Goal: Task Accomplishment & Management: Complete application form

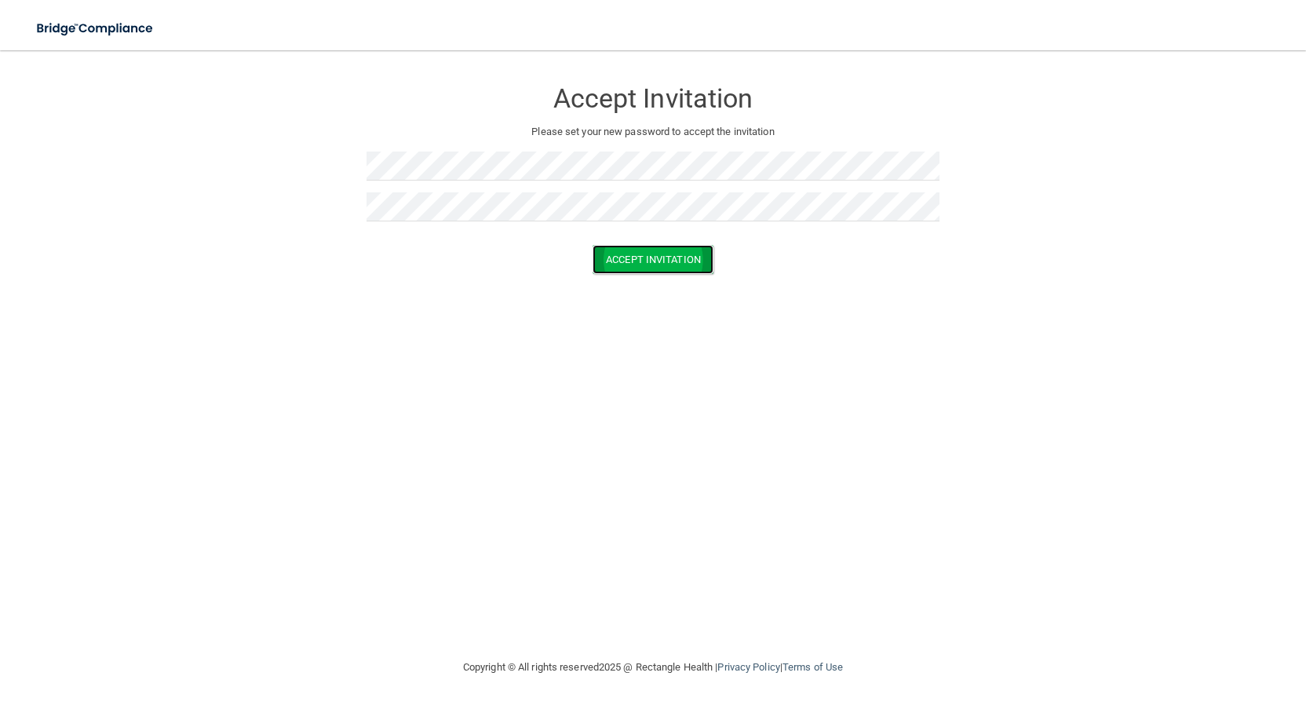
click at [637, 251] on button "Accept Invitation" at bounding box center [653, 259] width 121 height 29
click at [672, 276] on button "Accept Invitation" at bounding box center [653, 282] width 121 height 29
click at [1129, 368] on div "Accept Invitation Please set your new password to accept the invitation Accept …" at bounding box center [652, 354] width 1243 height 576
click at [593, 245] on button "Accept Invitation" at bounding box center [653, 259] width 121 height 29
click at [677, 279] on button "Accept Invitation" at bounding box center [653, 282] width 121 height 29
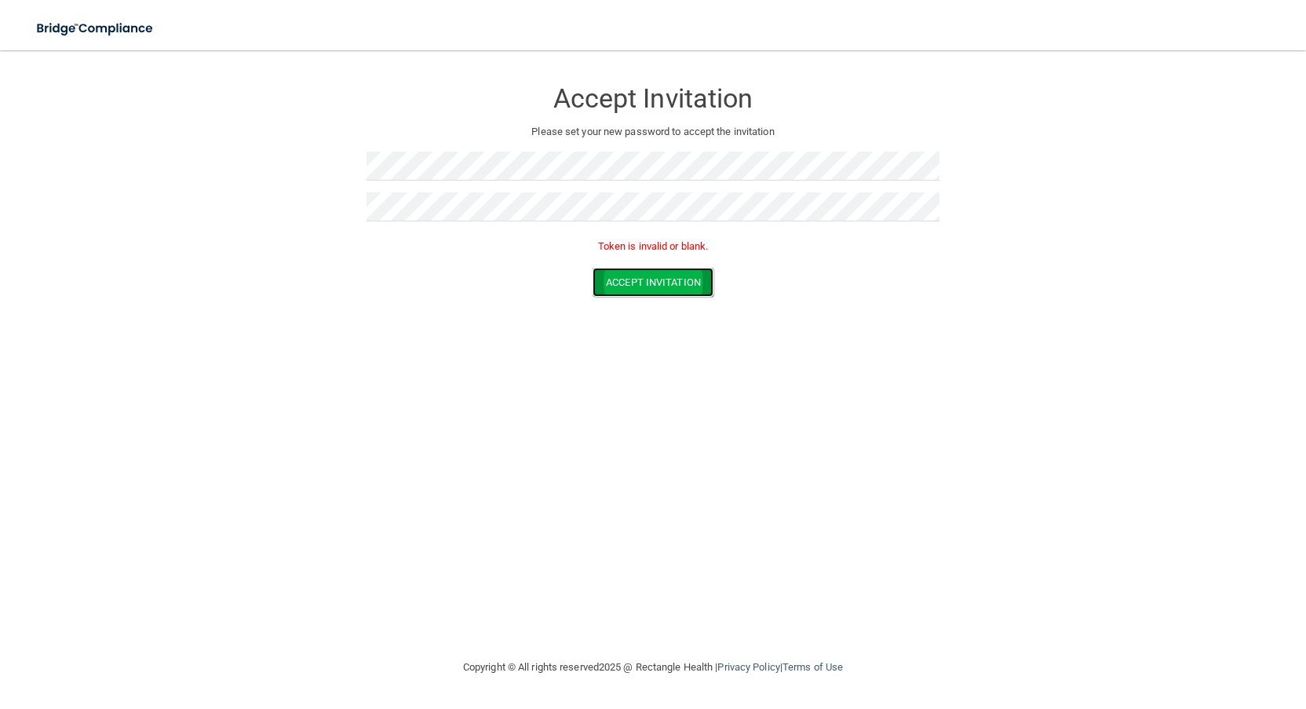
click at [675, 277] on button "Accept Invitation" at bounding box center [653, 282] width 121 height 29
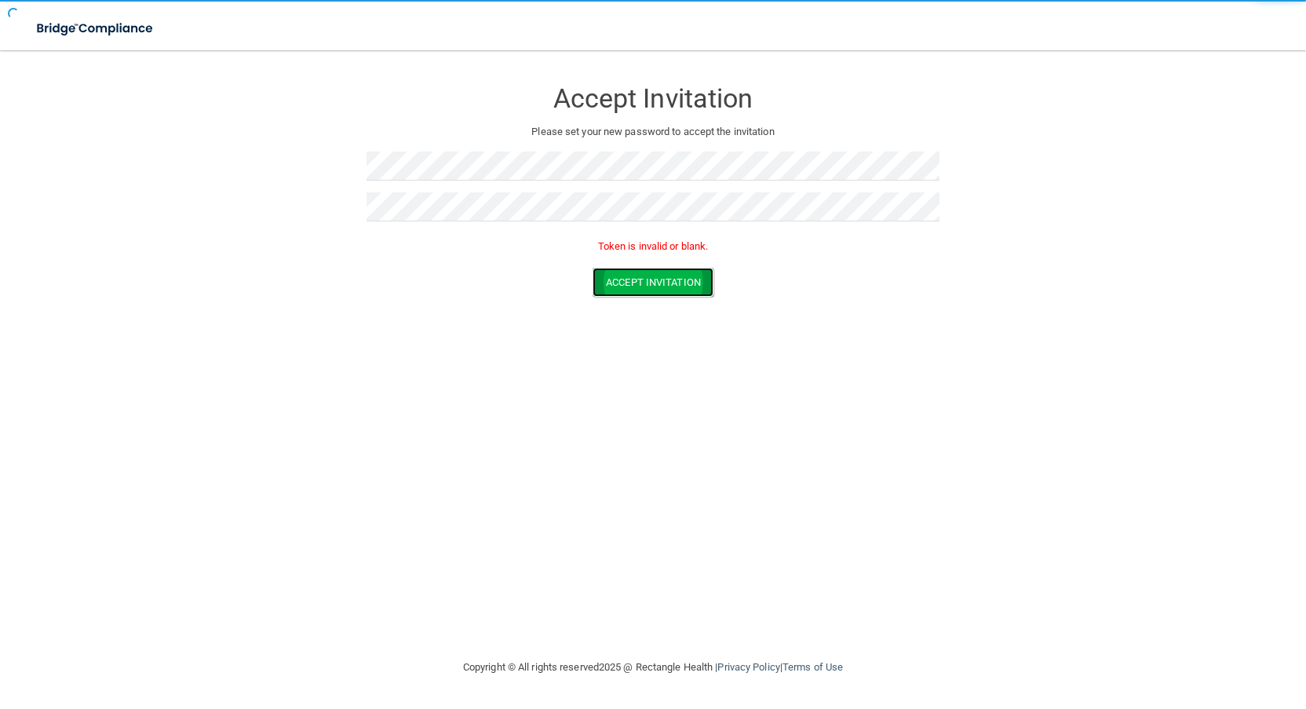
click at [675, 277] on button "Accept Invitation" at bounding box center [653, 282] width 121 height 29
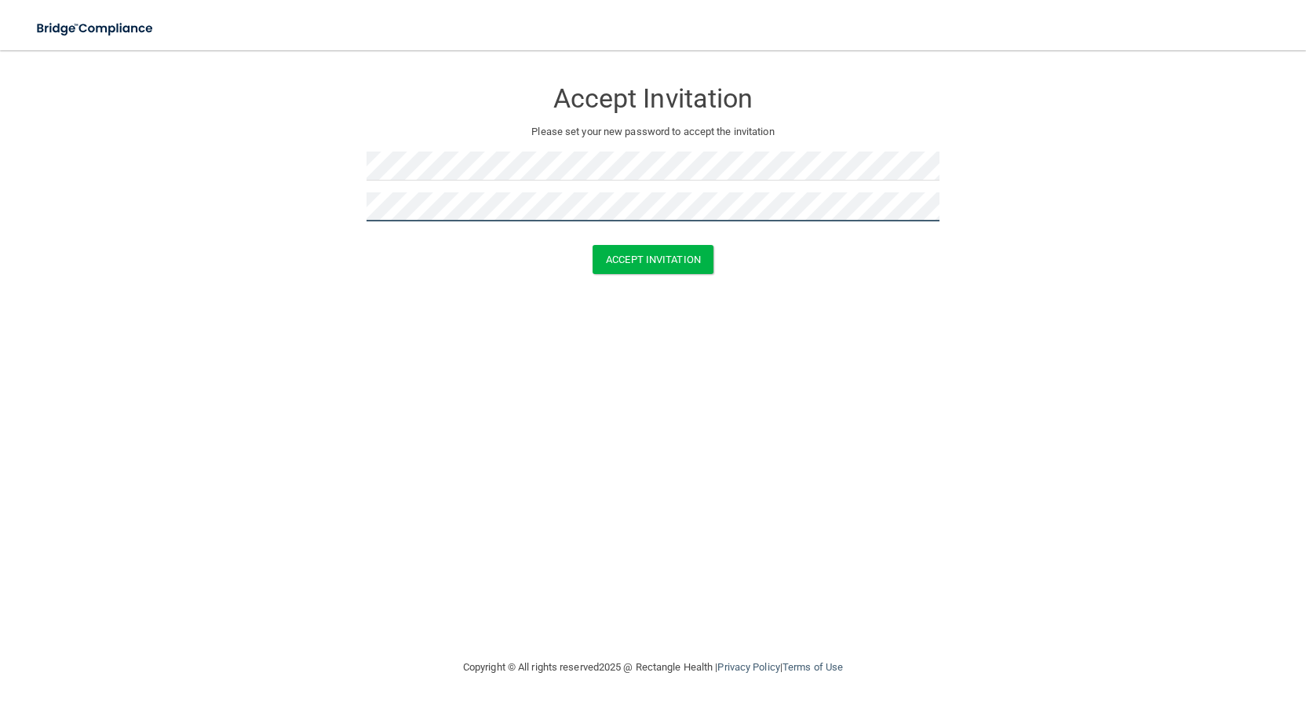
click at [593, 245] on button "Accept Invitation" at bounding box center [653, 259] width 121 height 29
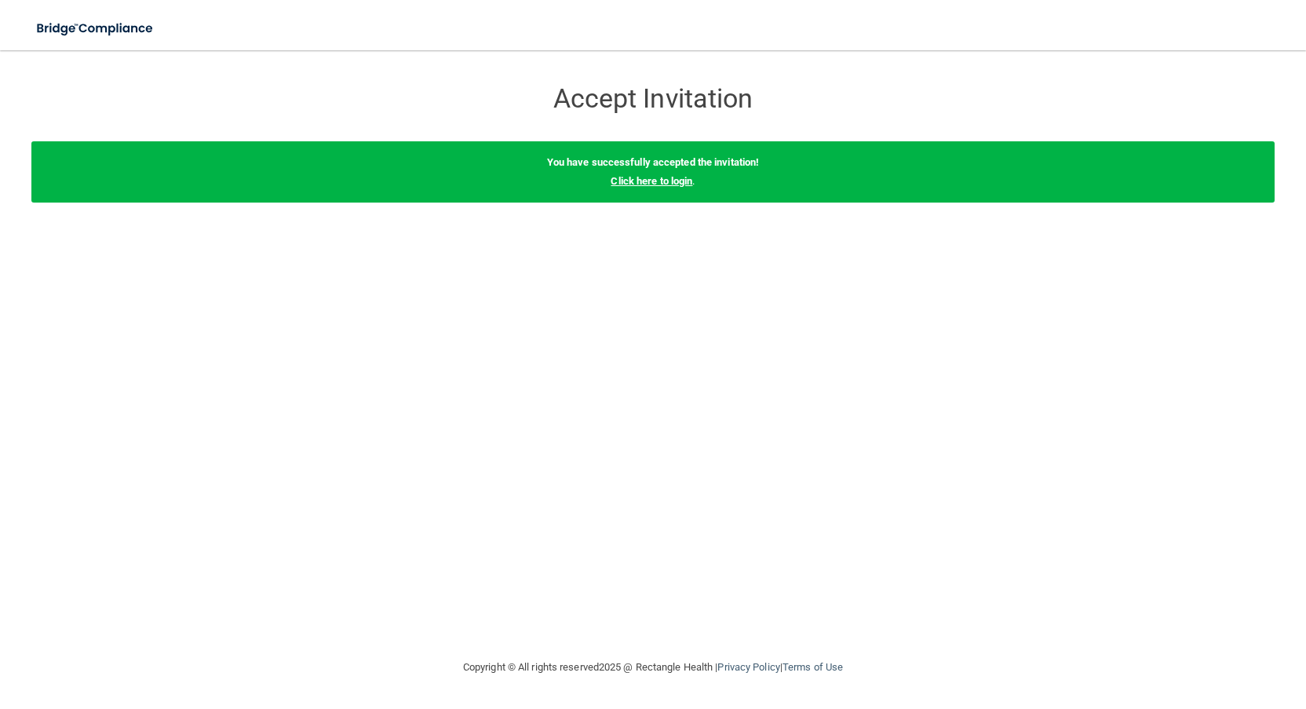
click at [664, 179] on link "Click here to login" at bounding box center [652, 181] width 82 height 12
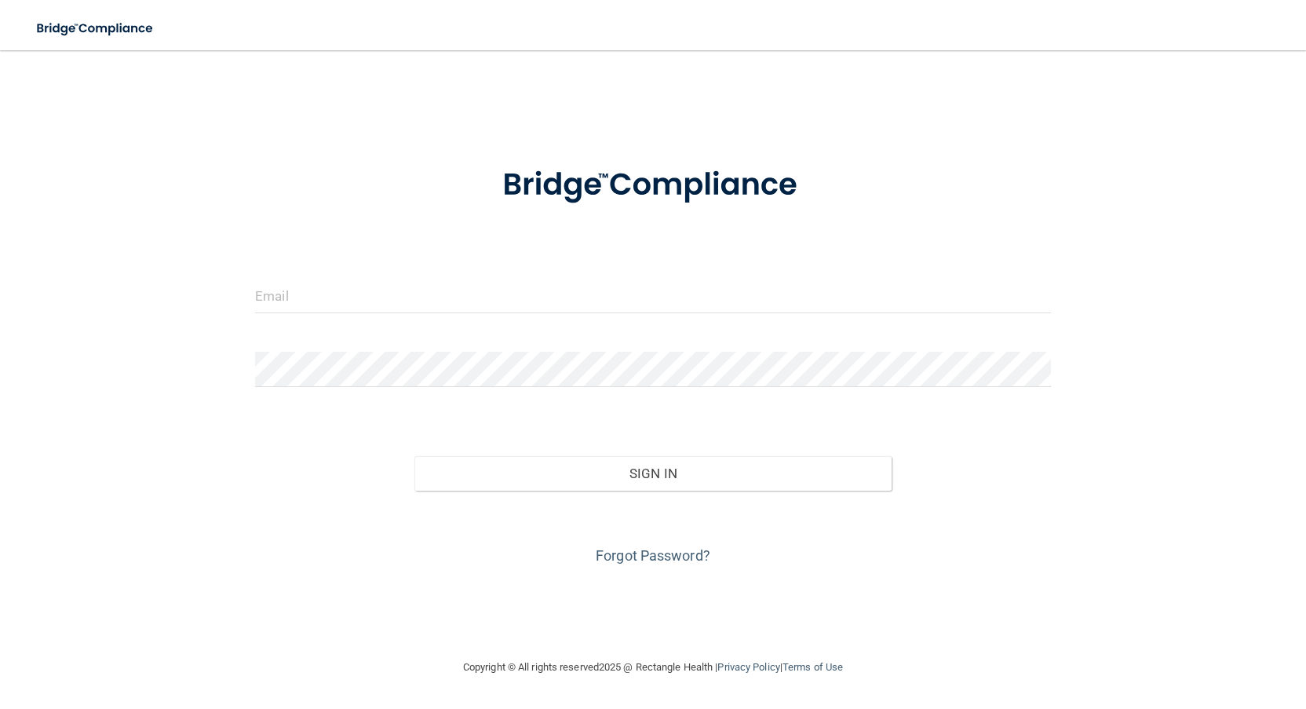
click at [579, 270] on form "Invalid email/password. You don't have permission to access that page. Sign In …" at bounding box center [653, 356] width 796 height 424
click at [576, 272] on form "Invalid email/password. You don't have permission to access that page. Sign In …" at bounding box center [653, 356] width 796 height 424
click at [574, 284] on input "email" at bounding box center [653, 295] width 796 height 35
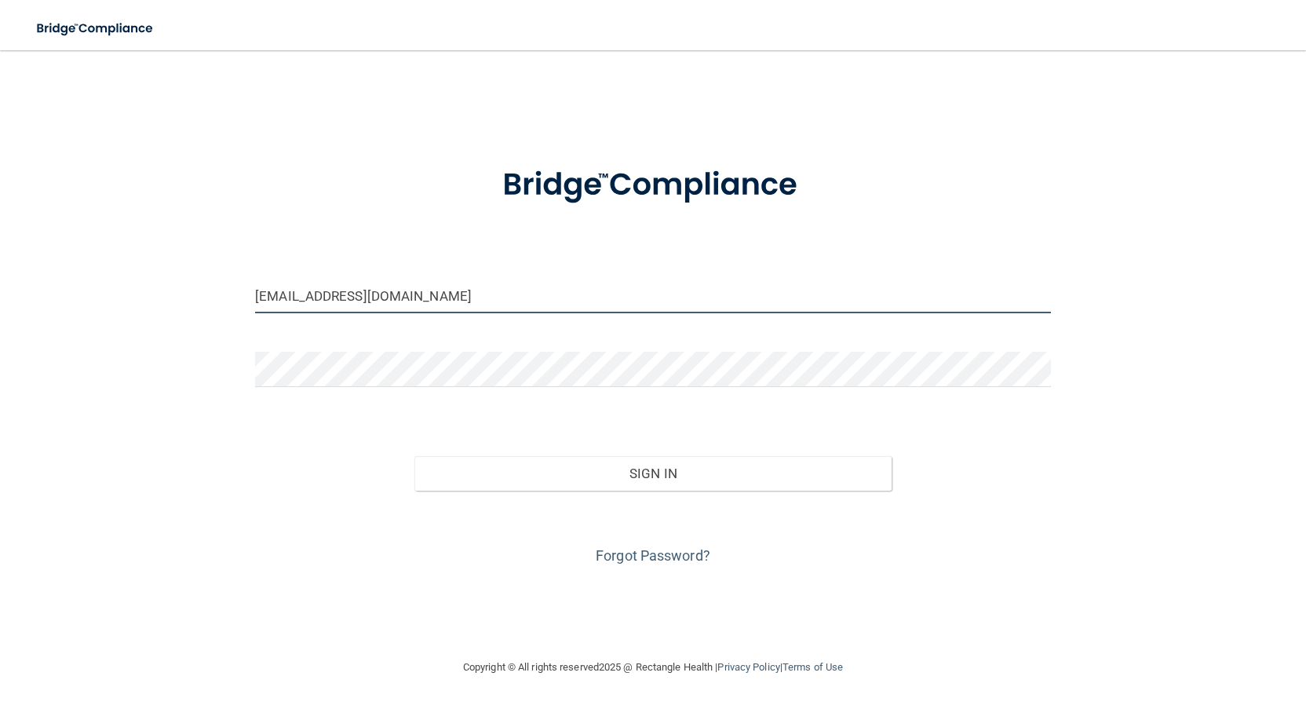
type input "[EMAIL_ADDRESS][DOMAIN_NAME]"
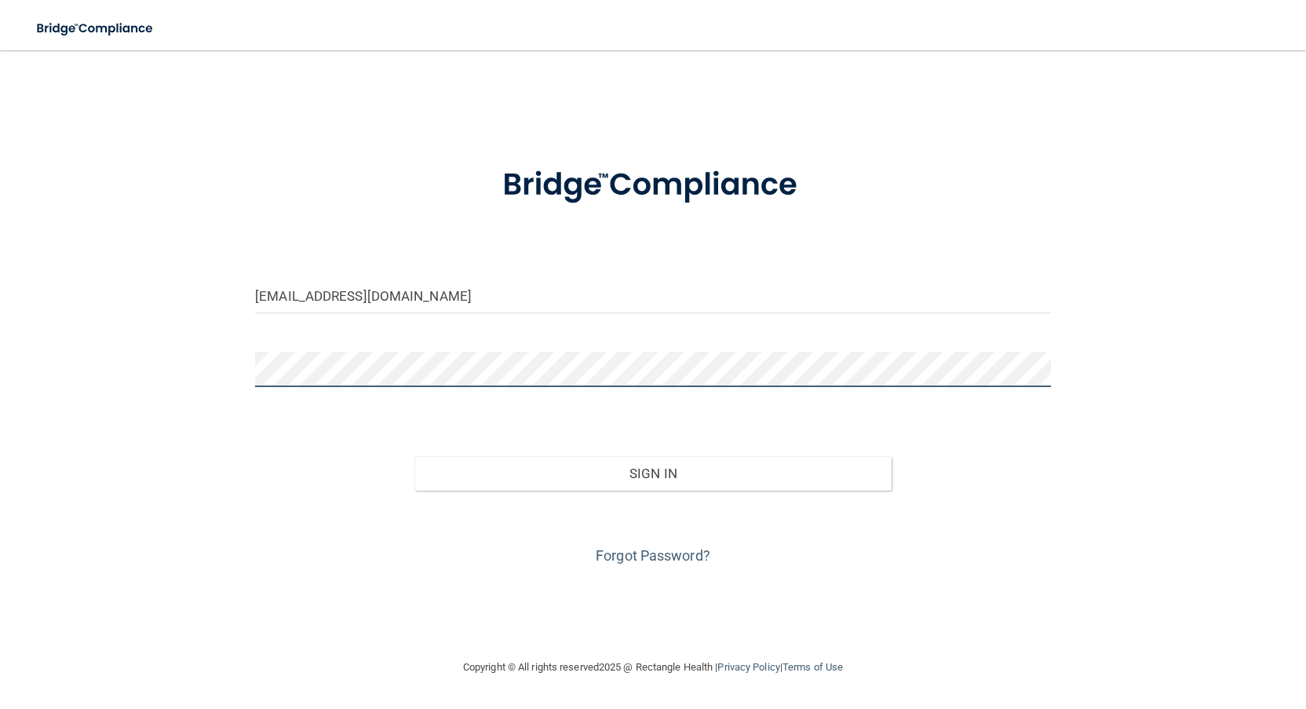
click at [414, 456] on button "Sign In" at bounding box center [652, 473] width 477 height 35
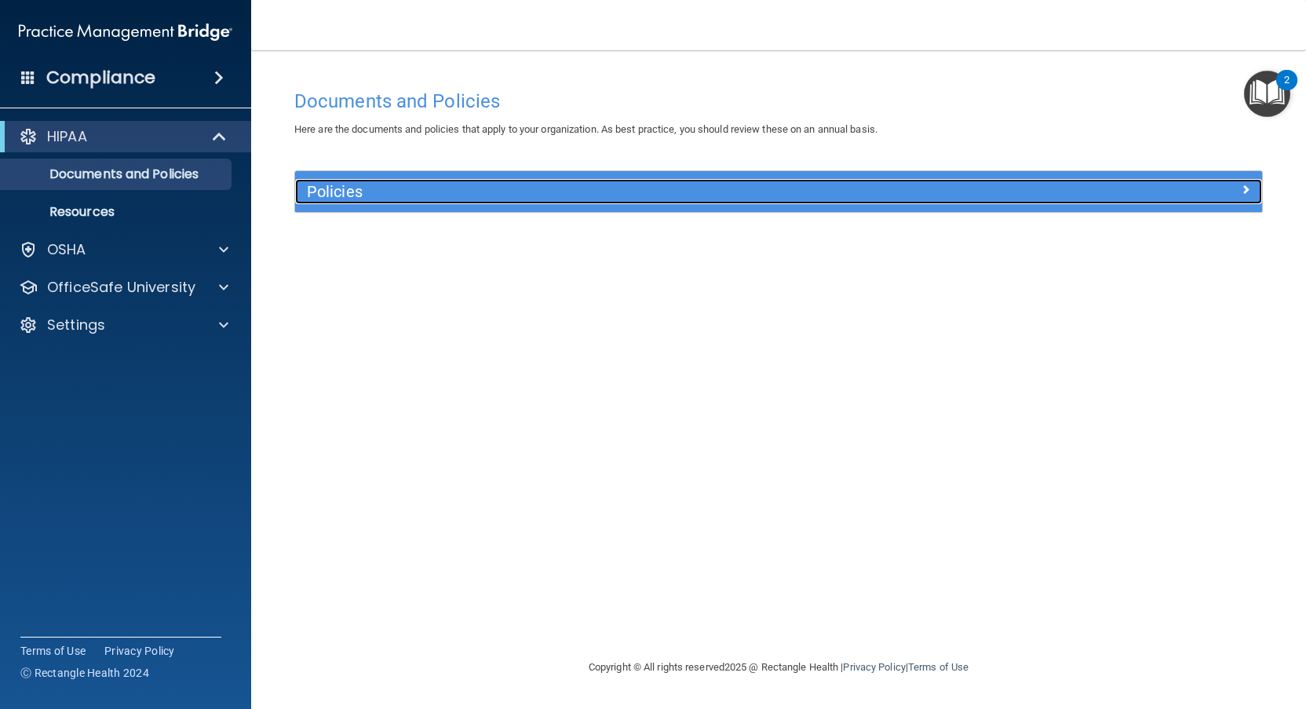
click at [327, 184] on h5 "Policies" at bounding box center [658, 191] width 702 height 17
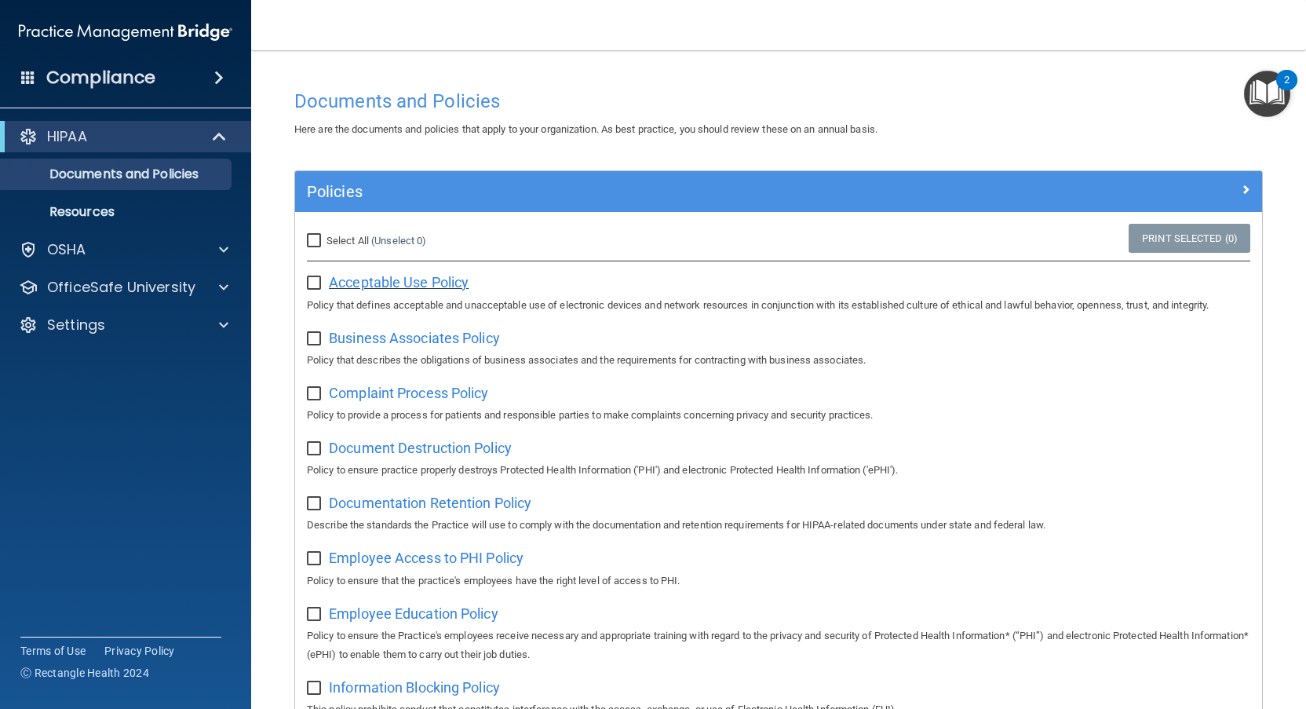
click at [409, 279] on span "Acceptable Use Policy" at bounding box center [399, 282] width 140 height 16
click at [315, 246] on input "Select All (Unselect 0) Unselect All" at bounding box center [316, 241] width 18 height 13
checkbox input "true"
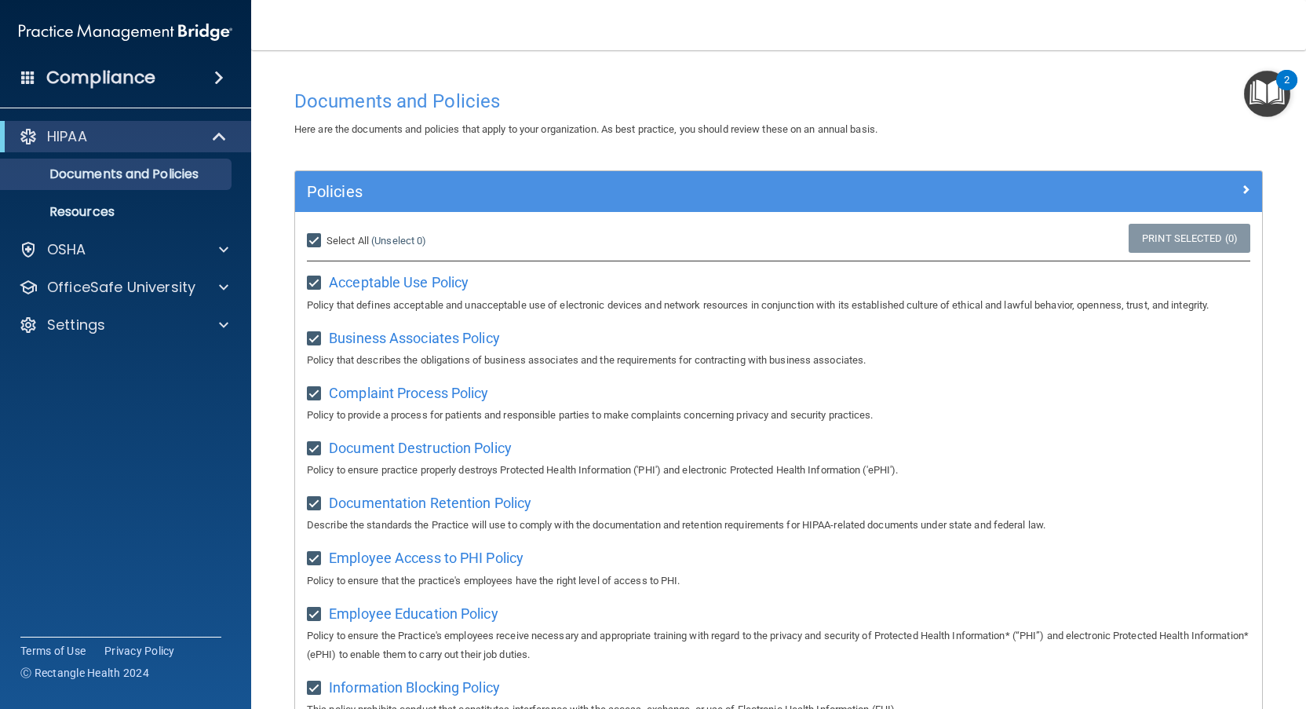
checkbox input "true"
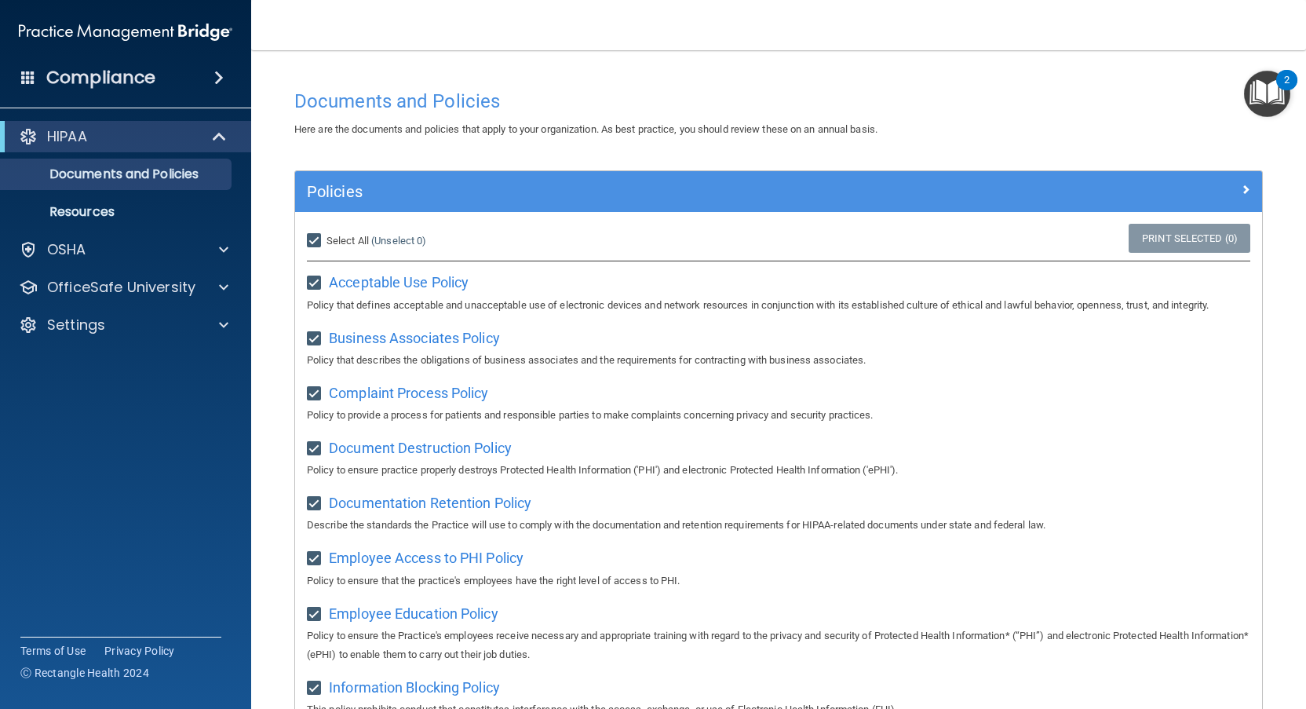
checkbox input "true"
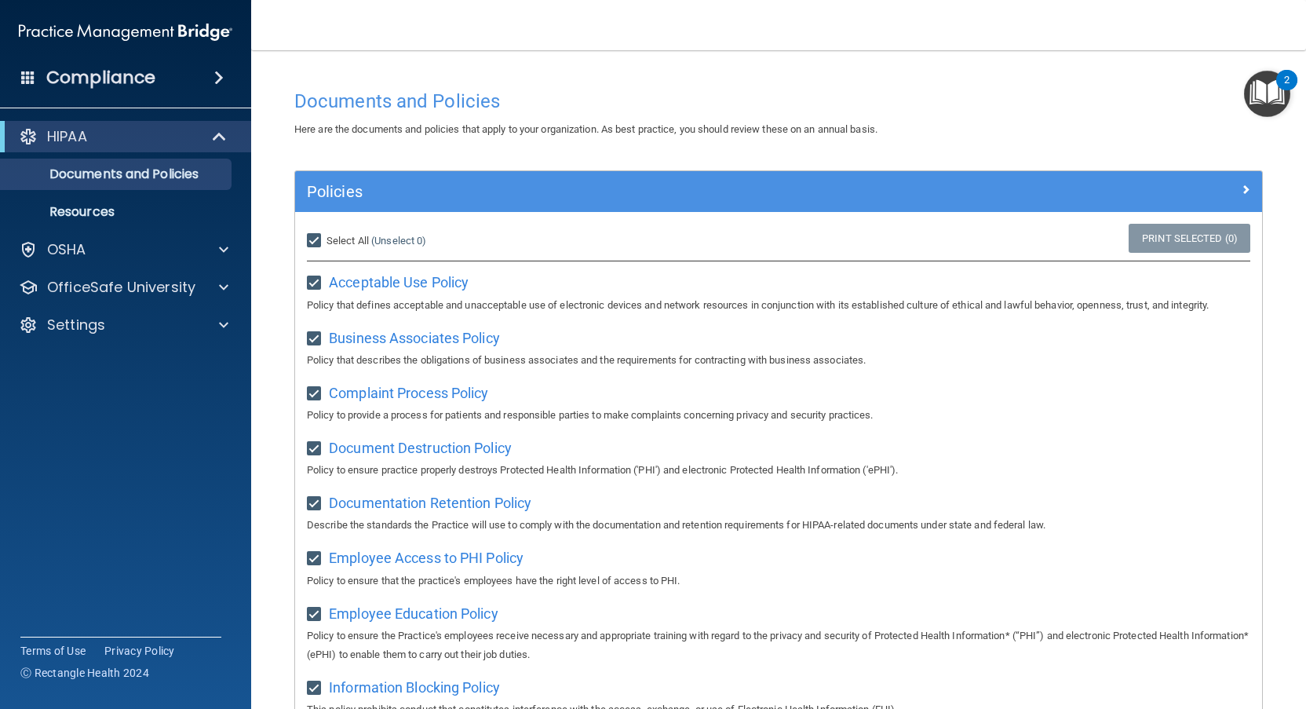
checkbox input "true"
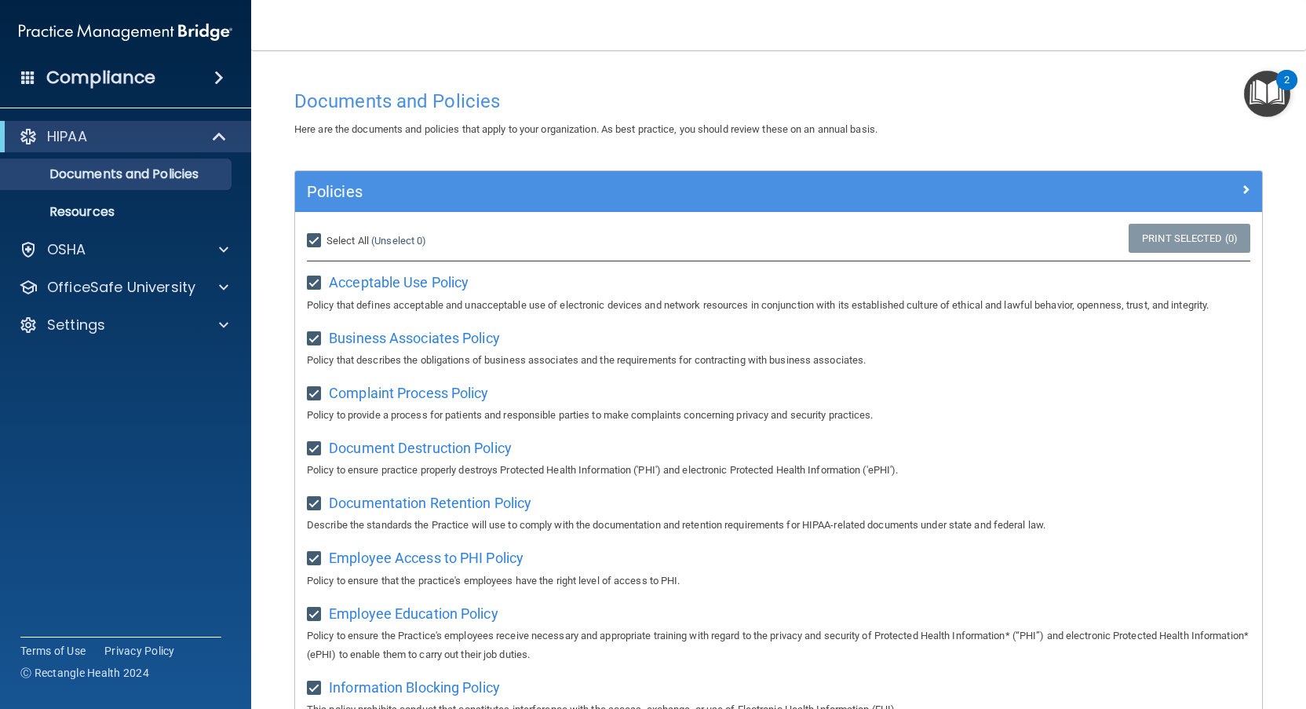
checkbox input "true"
click at [1156, 240] on link "Print Selected (21)" at bounding box center [1186, 238] width 127 height 29
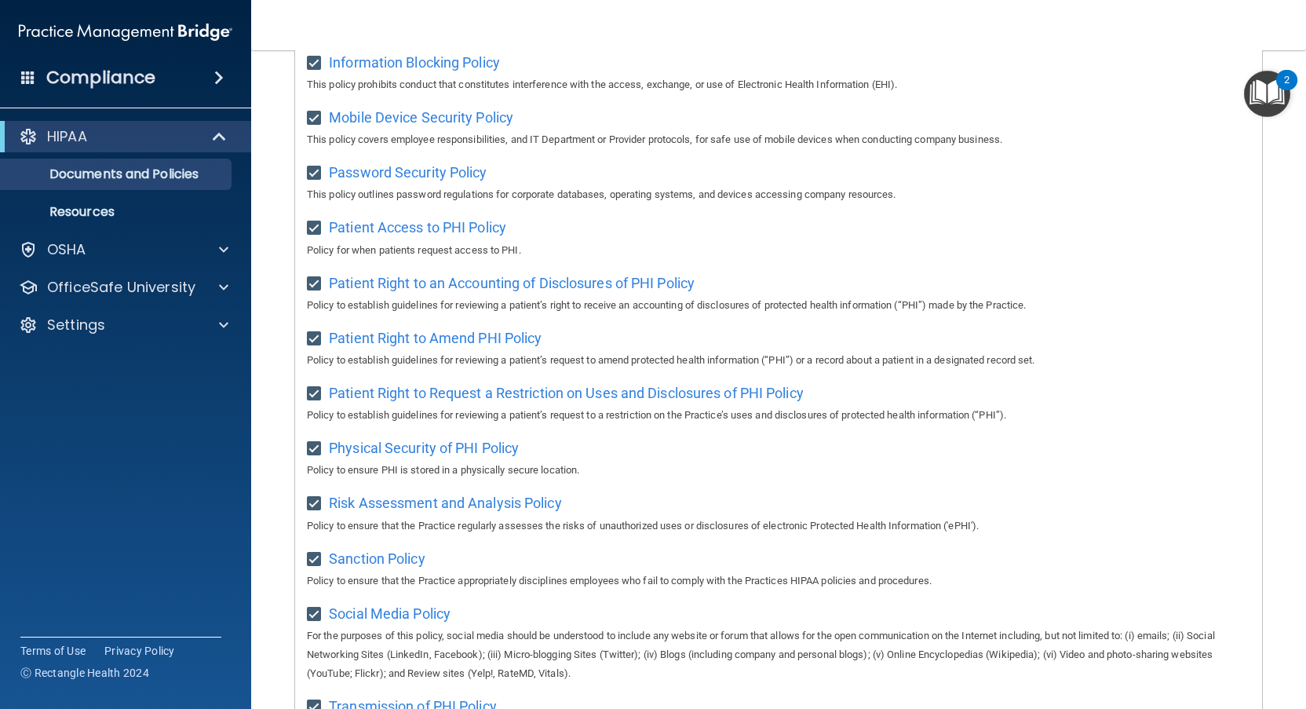
scroll to position [885, 0]
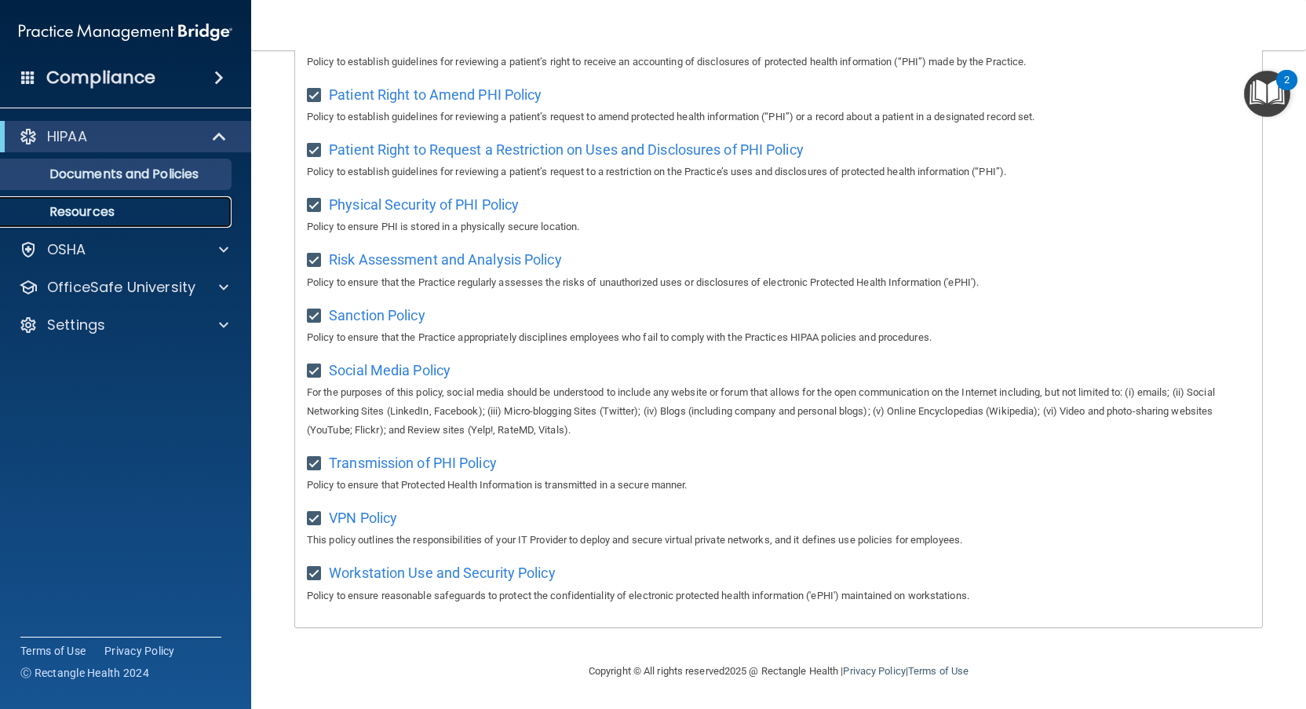
click at [145, 198] on link "Resources" at bounding box center [107, 211] width 247 height 31
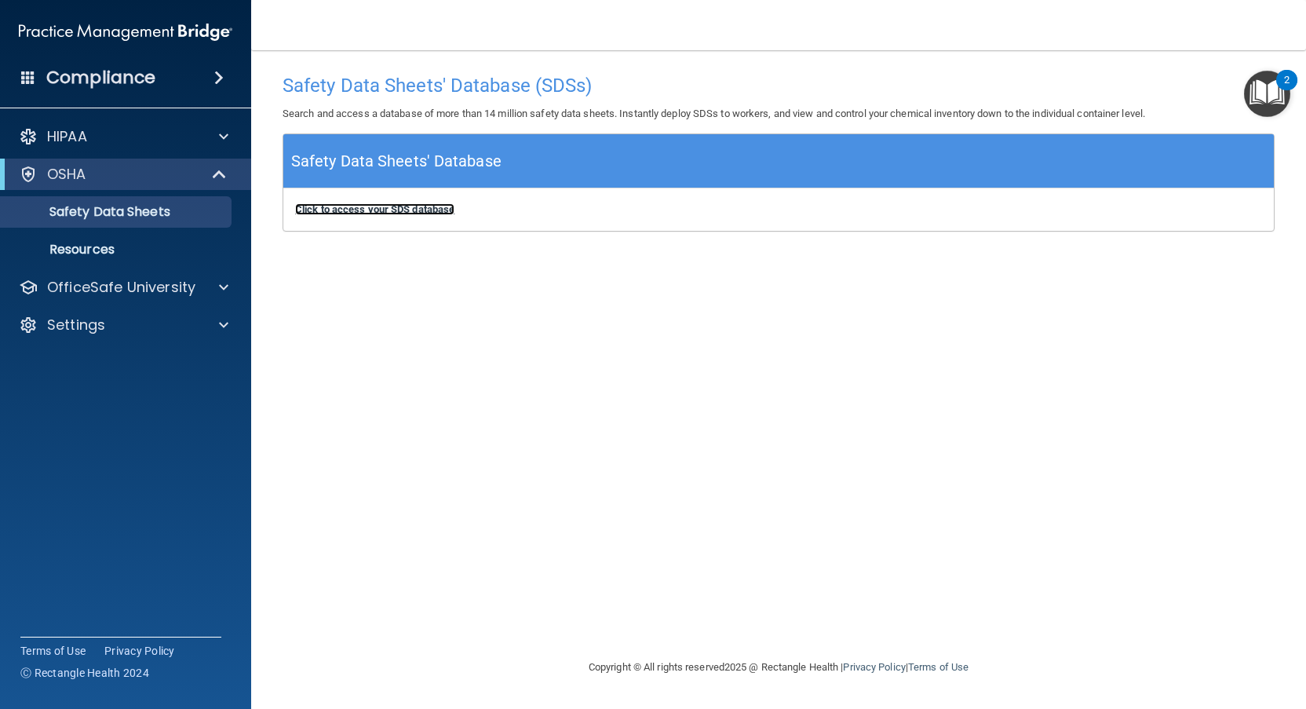
click at [392, 212] on b "Click to access your SDS database" at bounding box center [374, 209] width 159 height 12
